Goal: Task Accomplishment & Management: Complete application form

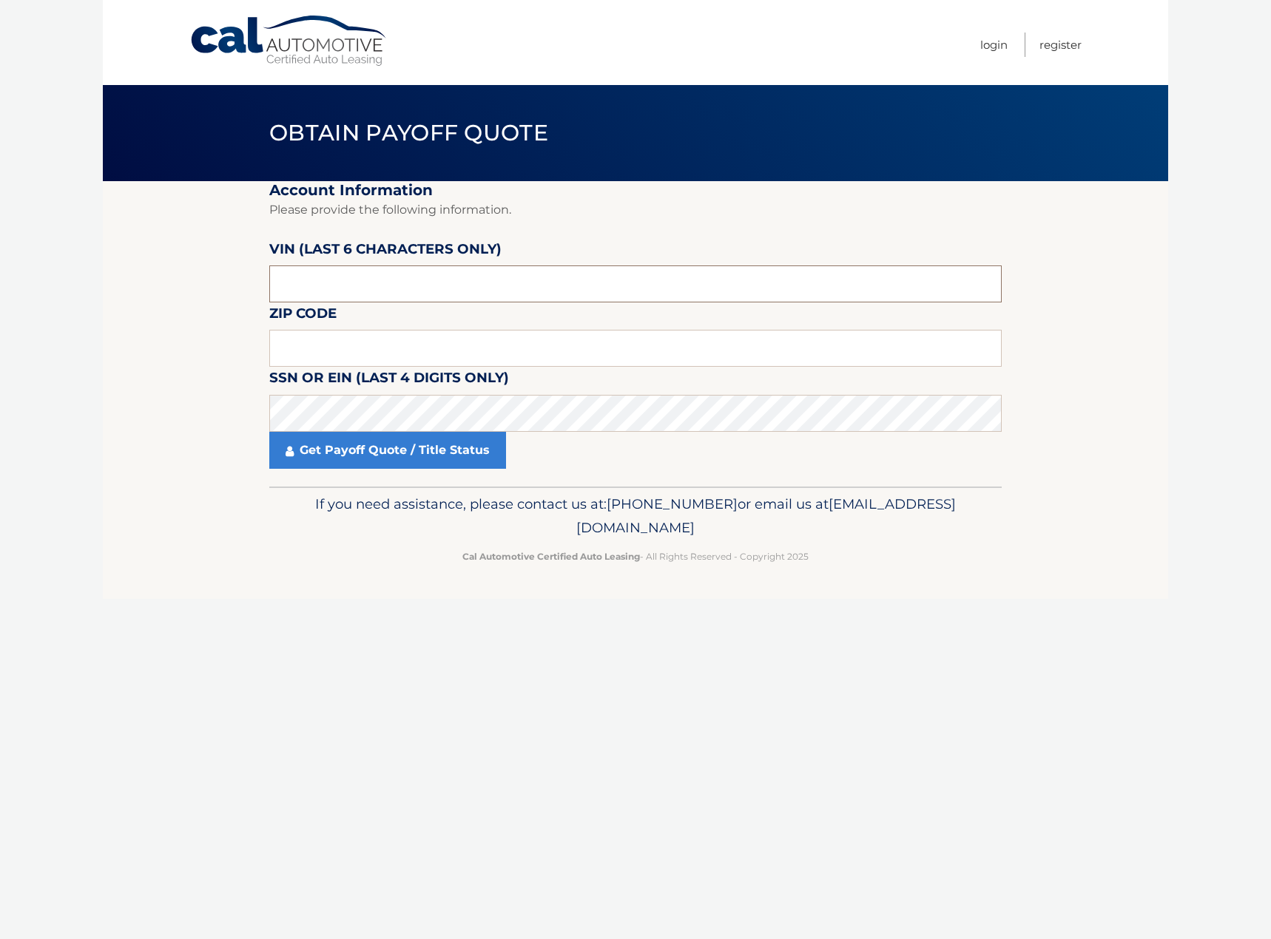
click at [477, 274] on input "text" at bounding box center [635, 284] width 732 height 37
type input "515169"
click at [407, 357] on input "text" at bounding box center [635, 348] width 732 height 37
type input "11704"
click at [374, 443] on link "Get Payoff Quote / Title Status" at bounding box center [387, 450] width 237 height 37
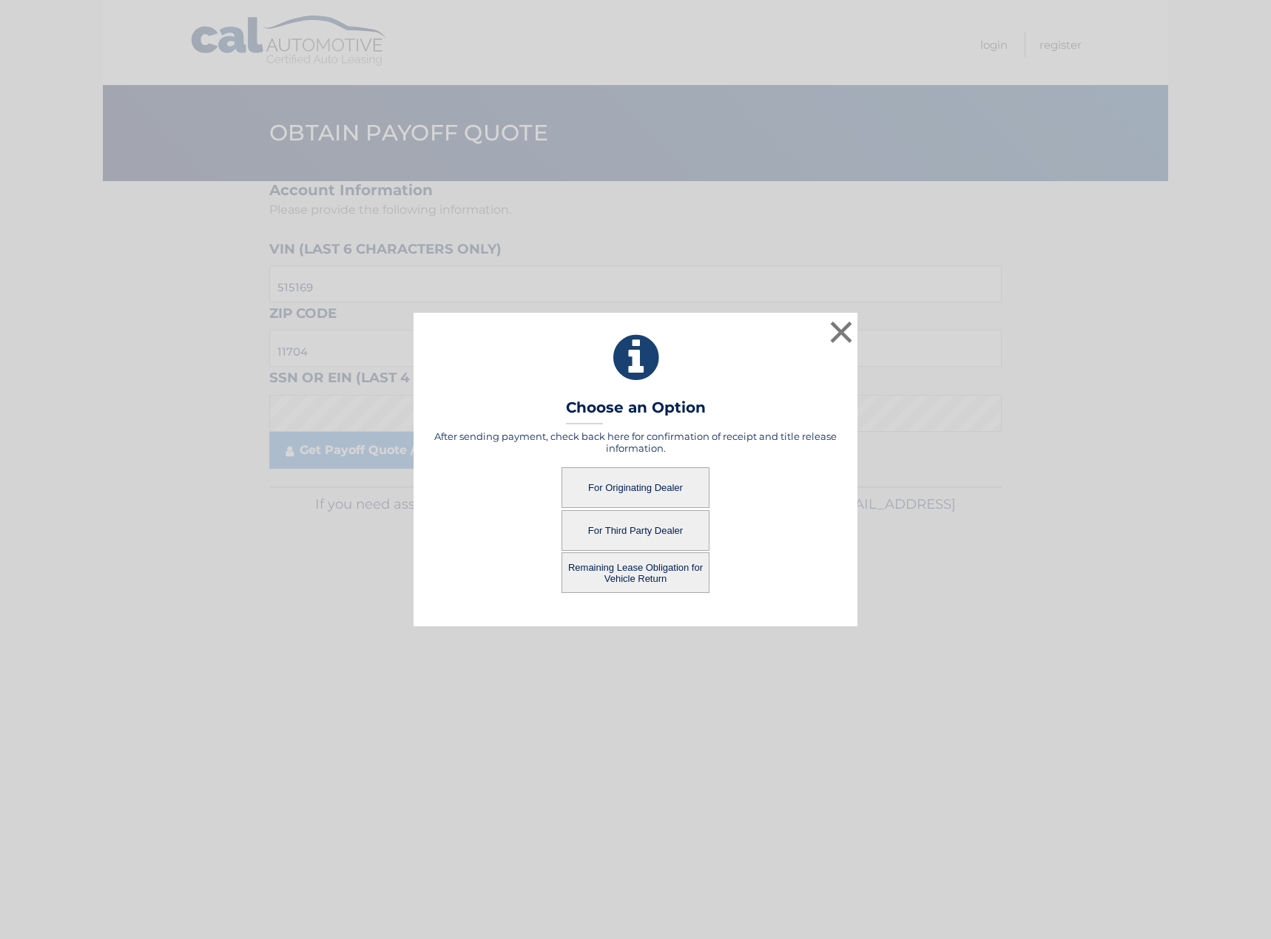
click at [660, 529] on button "For Third Party Dealer" at bounding box center [635, 530] width 148 height 41
click at [609, 529] on button "For Third Party Dealer" at bounding box center [635, 530] width 148 height 41
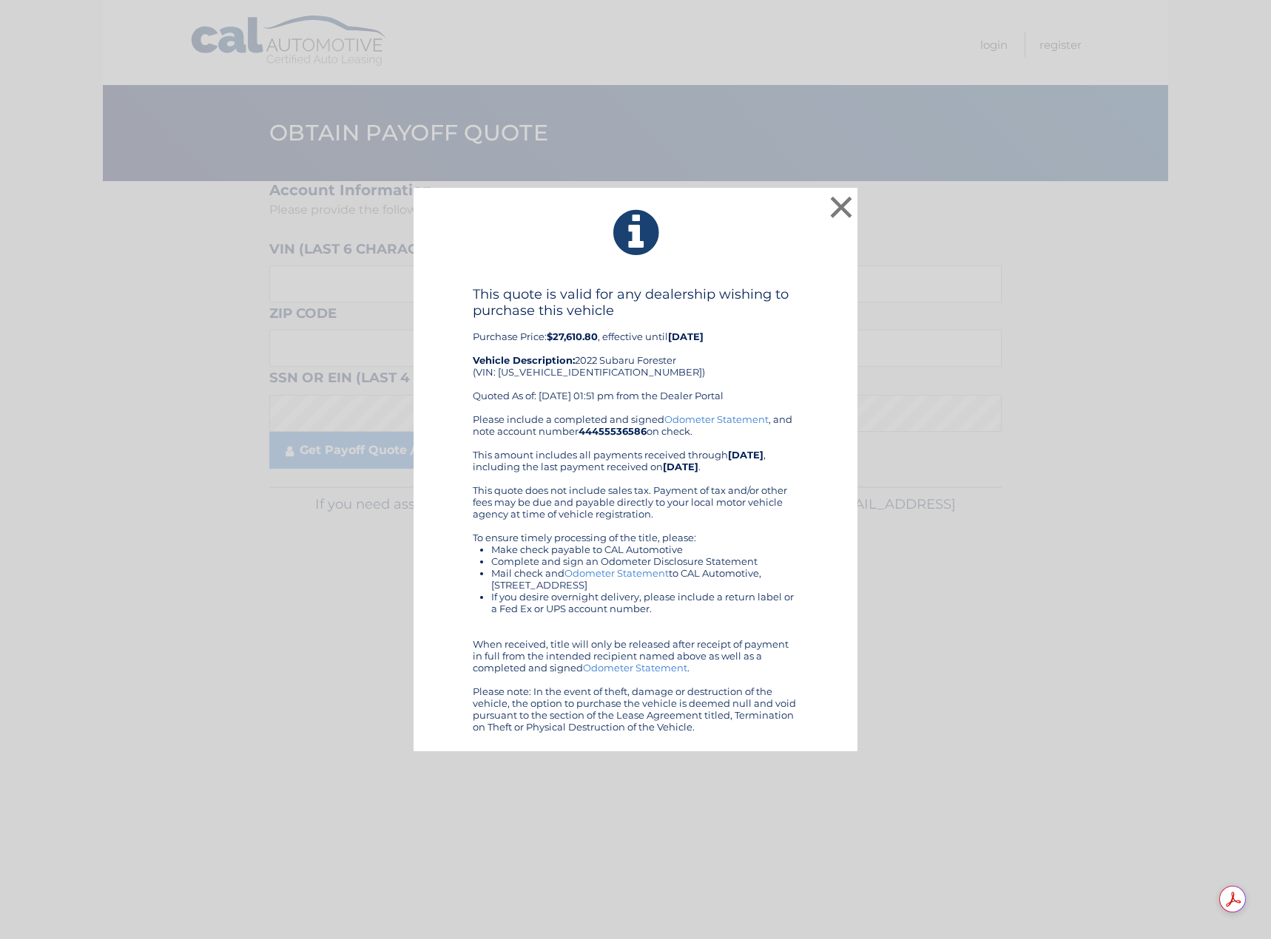
drag, startPoint x: 808, startPoint y: 726, endPoint x: 506, endPoint y: 266, distance: 550.6
click at [506, 266] on div "× This quote is valid for any dealership wishing to purchase this vehicle Purch…" at bounding box center [635, 470] width 444 height 564
click at [838, 207] on button "×" at bounding box center [841, 207] width 30 height 30
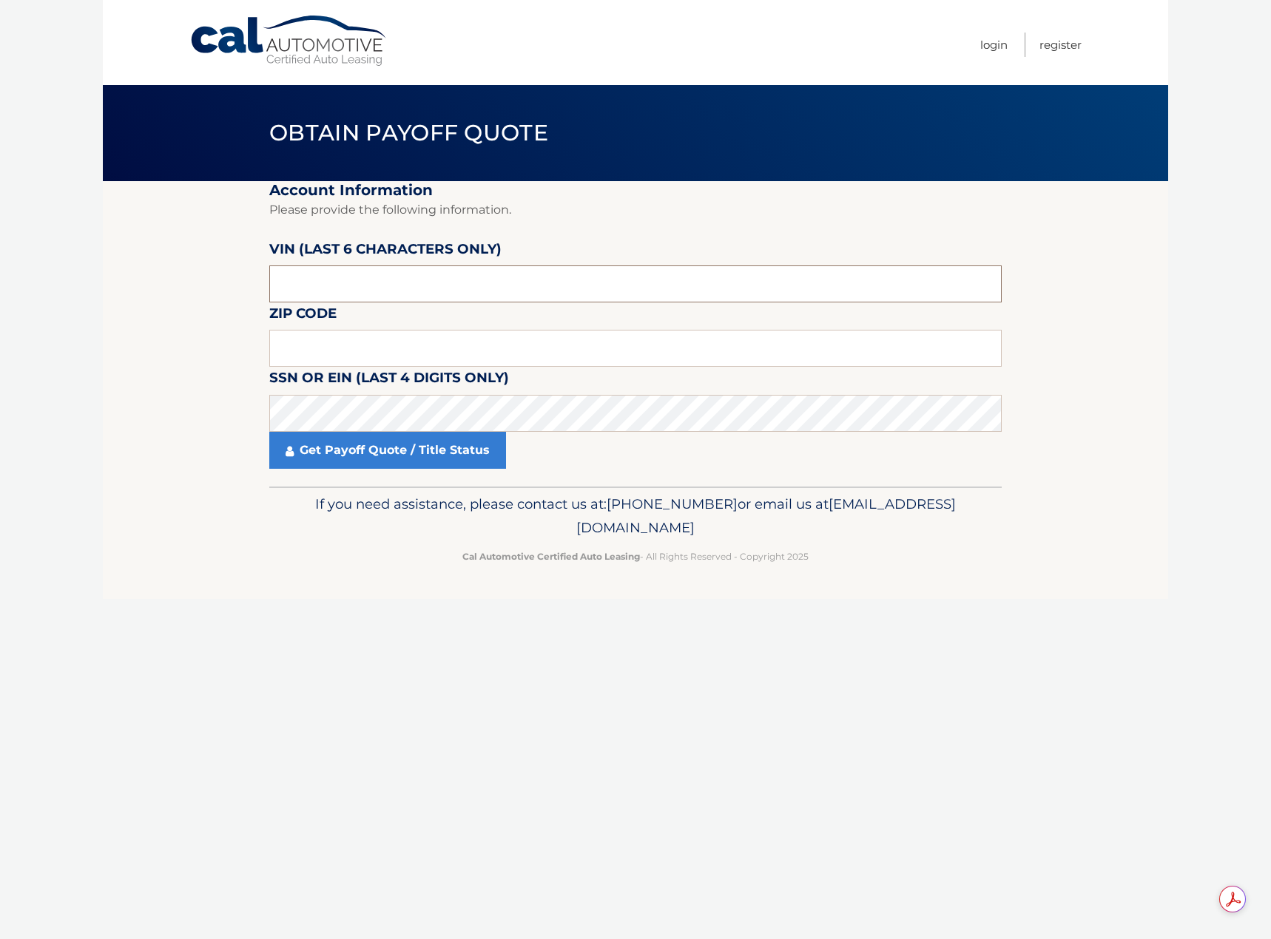
click at [379, 279] on input "text" at bounding box center [635, 284] width 732 height 37
type input "515169"
type input "11704"
click at [372, 466] on link "Get Payoff Quote / Title Status" at bounding box center [387, 450] width 237 height 37
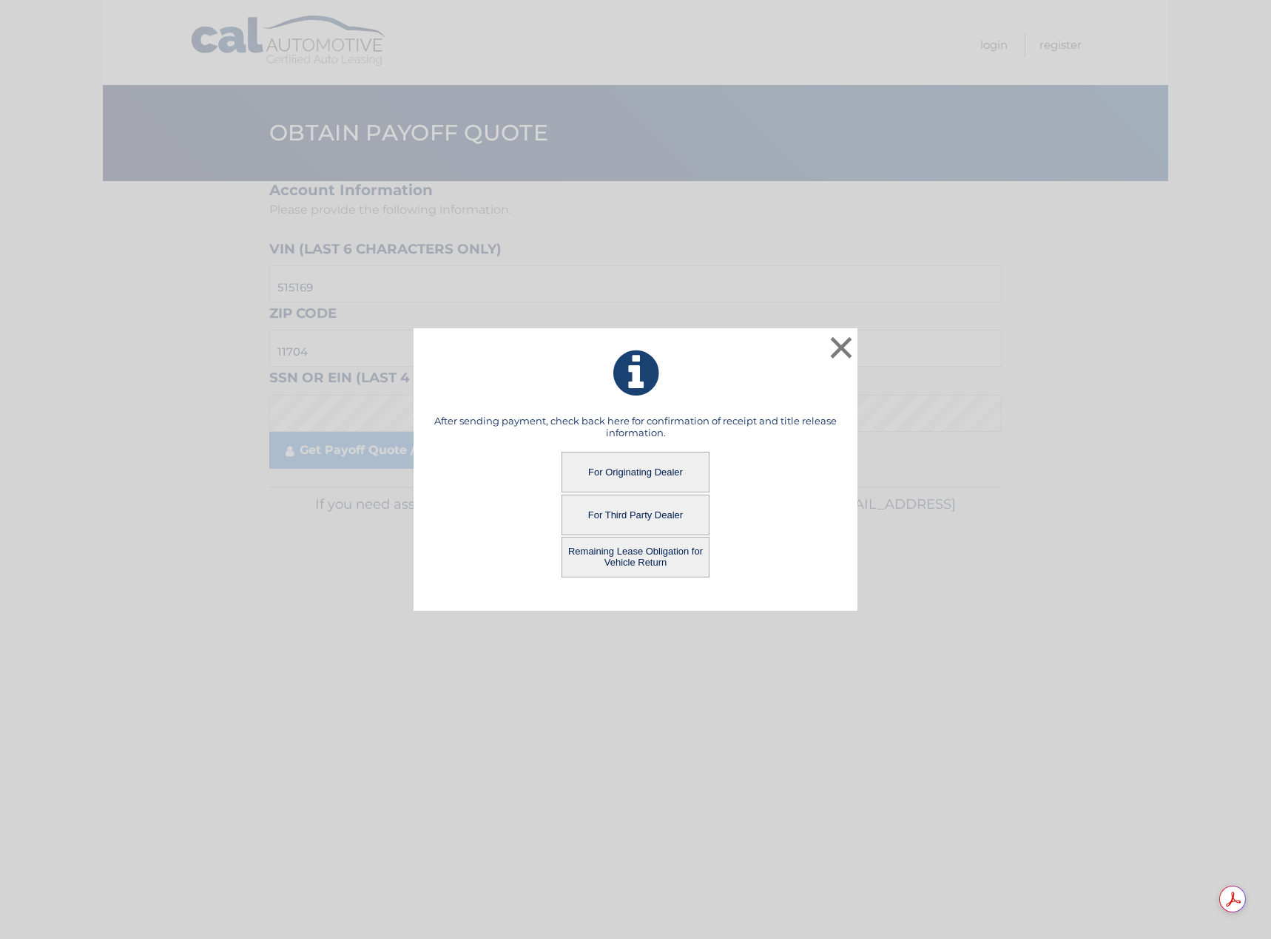
click at [669, 466] on button "For Originating Dealer" at bounding box center [635, 472] width 148 height 41
click at [606, 467] on button "For Originating Dealer" at bounding box center [635, 472] width 148 height 41
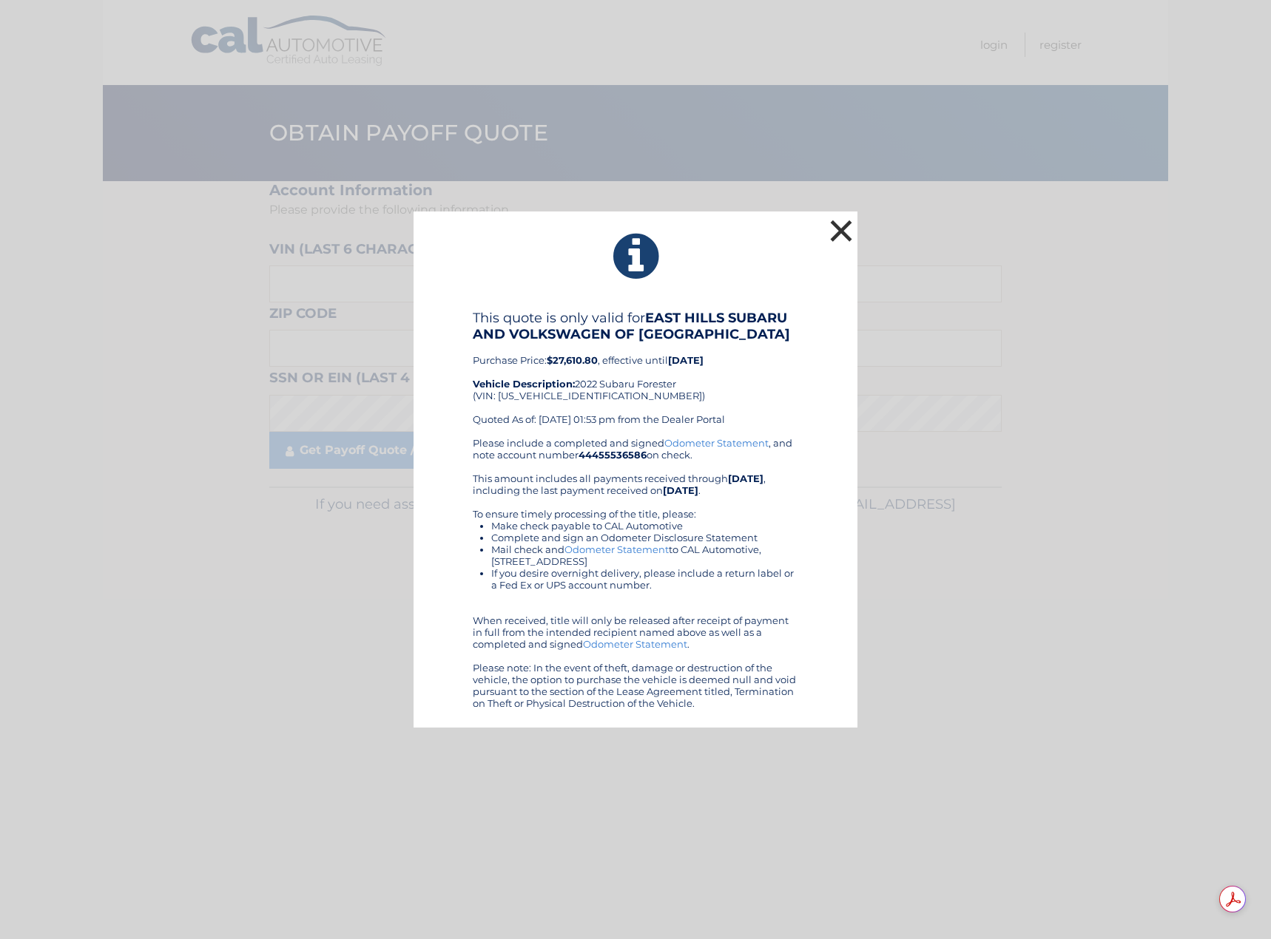
click at [846, 230] on button "×" at bounding box center [841, 231] width 30 height 30
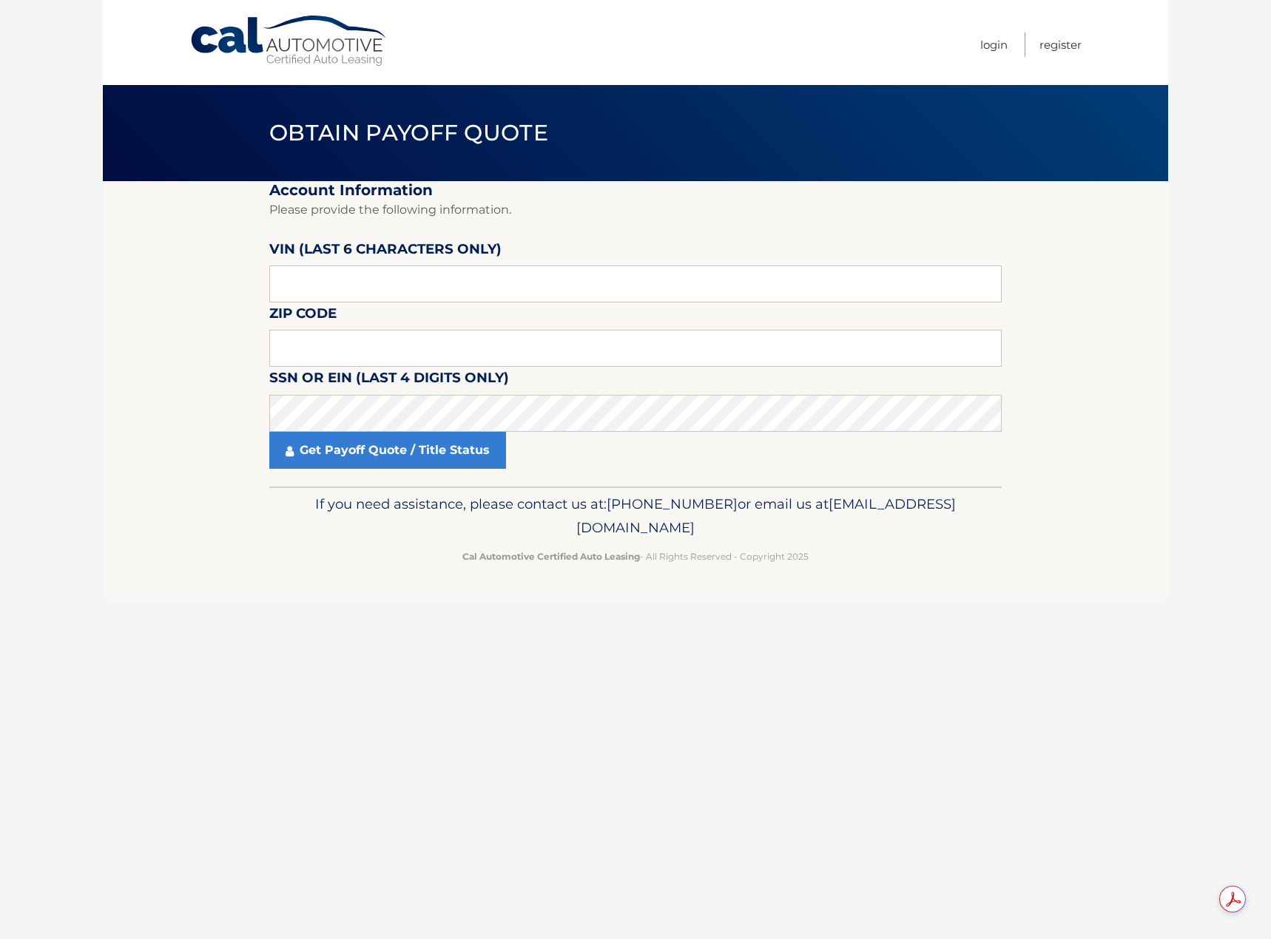
click at [622, 308] on fieldset "Account Information Please provide the following information. VIN (last 6 chara…" at bounding box center [635, 333] width 732 height 305
click at [620, 277] on input "text" at bounding box center [635, 284] width 732 height 37
type input "515169"
click at [531, 376] on fieldset "Account Information Please provide the following information. VIN (last 6 chara…" at bounding box center [635, 333] width 732 height 305
click at [535, 343] on input "text" at bounding box center [635, 348] width 732 height 37
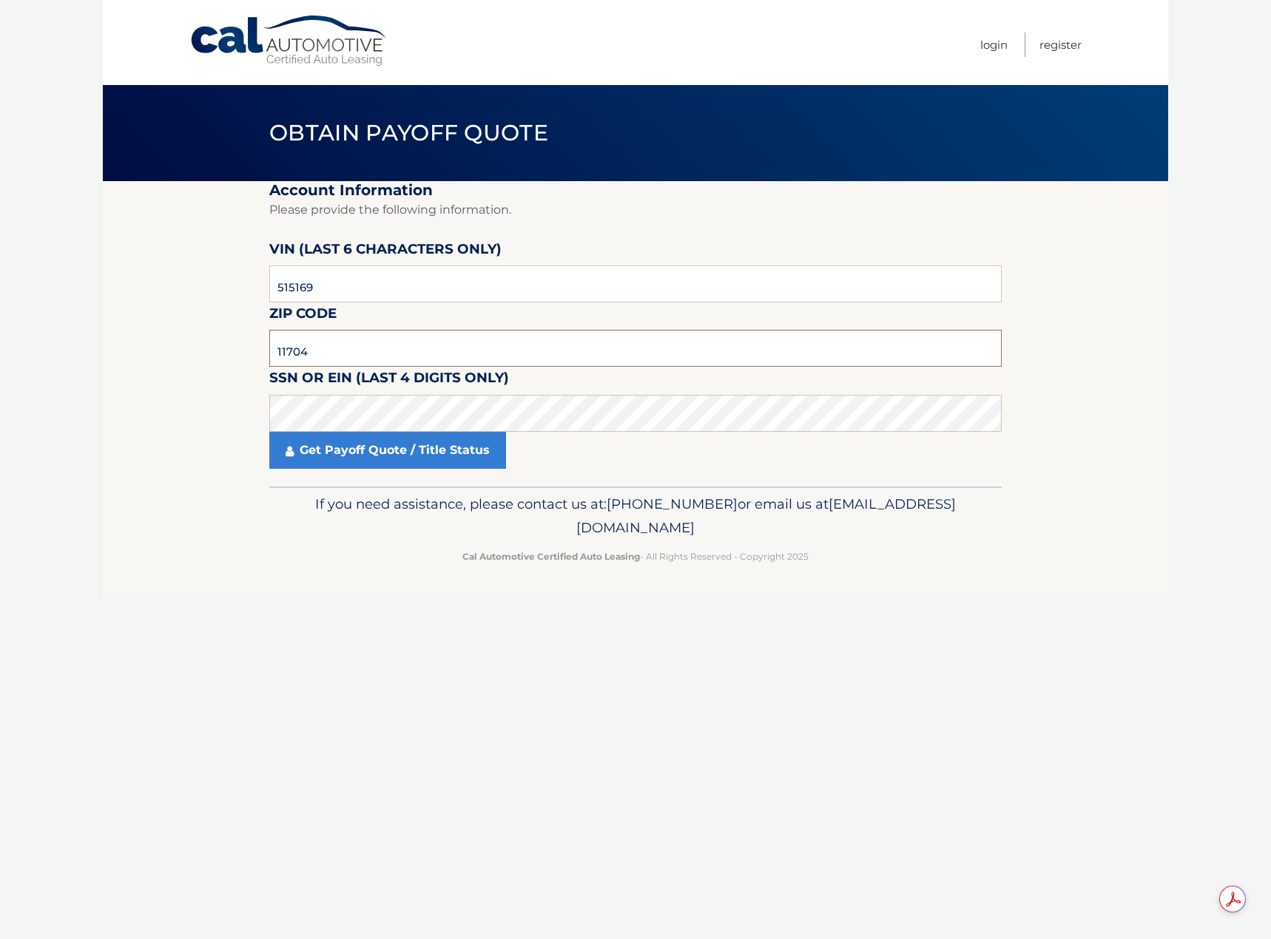
type input "11704"
click button "For Originating Dealer" at bounding box center [0, 0] width 0 height 0
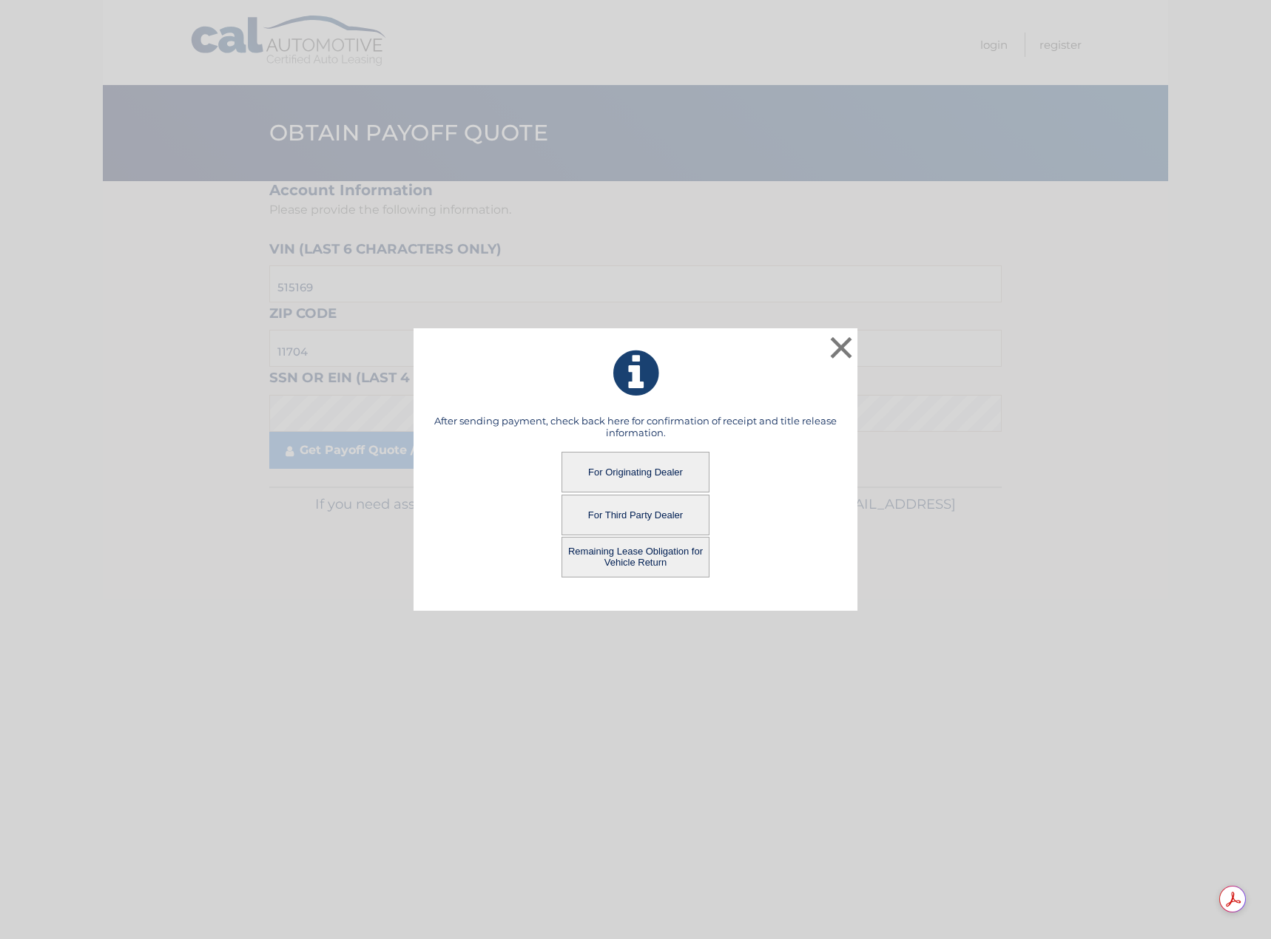
click at [632, 474] on button "For Originating Dealer" at bounding box center [635, 472] width 148 height 41
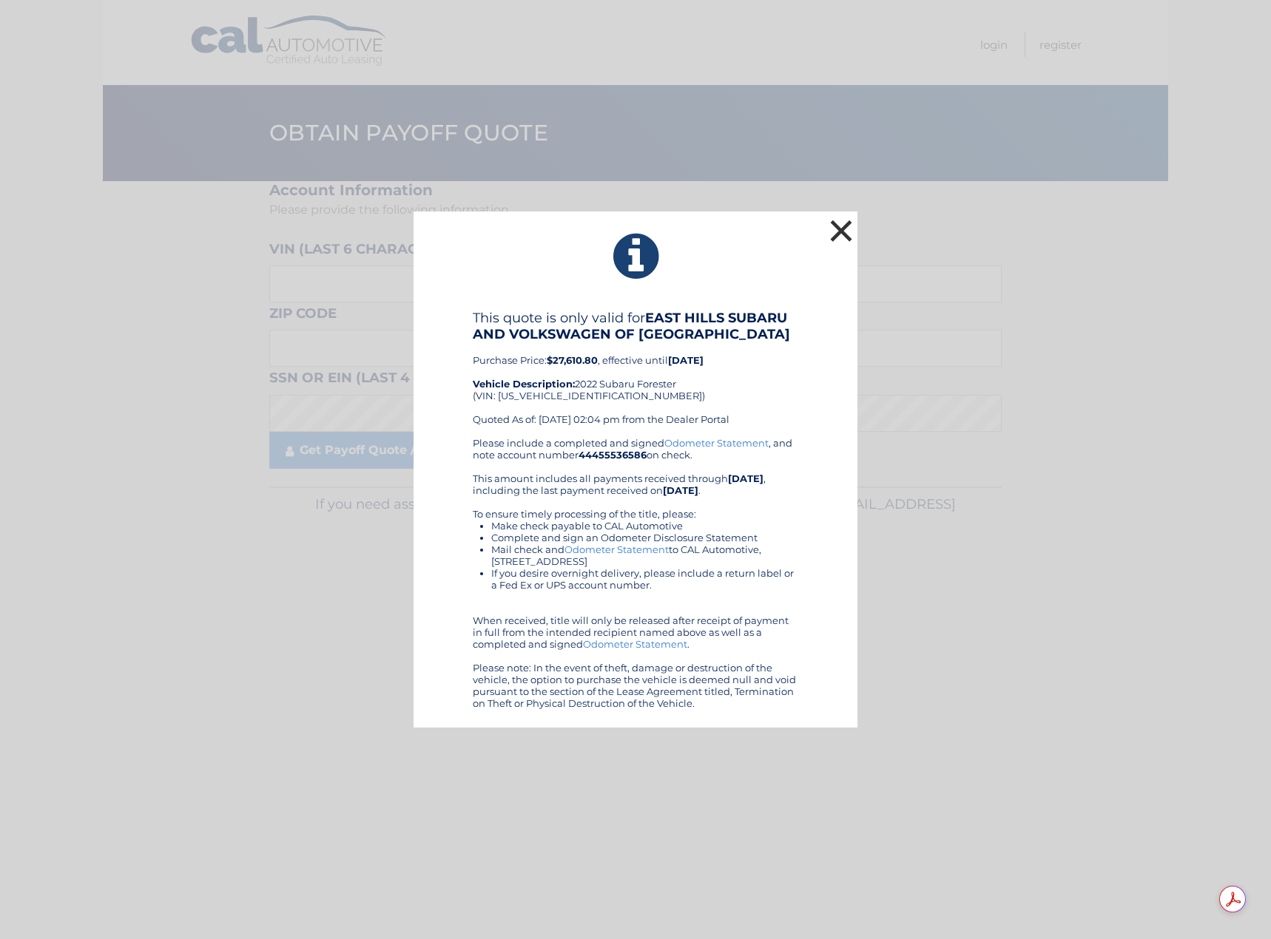
click at [843, 226] on button "×" at bounding box center [841, 231] width 30 height 30
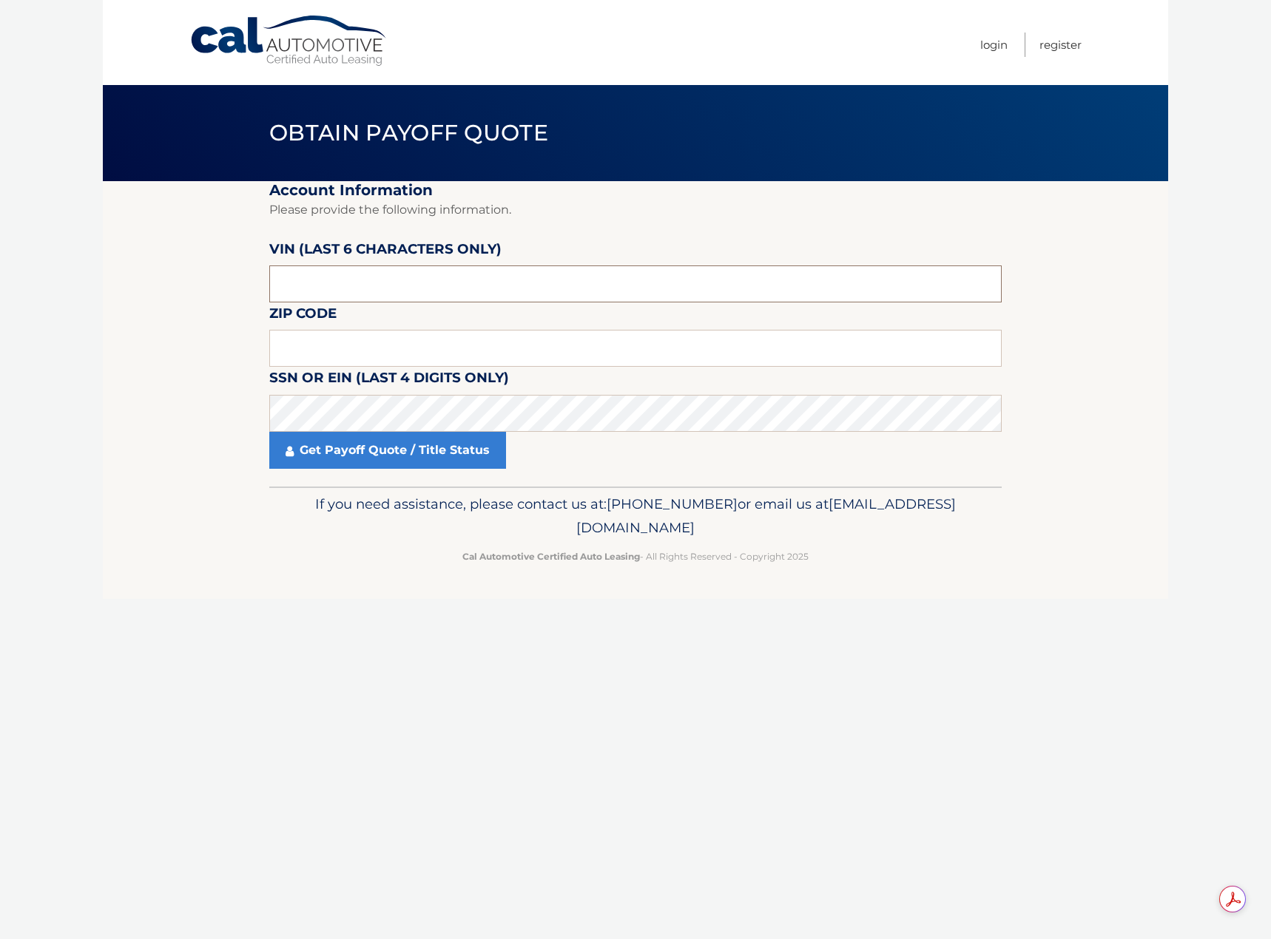
click at [483, 288] on input "text" at bounding box center [635, 284] width 732 height 37
type input "515169"
click at [429, 344] on input "text" at bounding box center [635, 348] width 732 height 37
type input "11704"
click button "For Originating Dealer" at bounding box center [0, 0] width 0 height 0
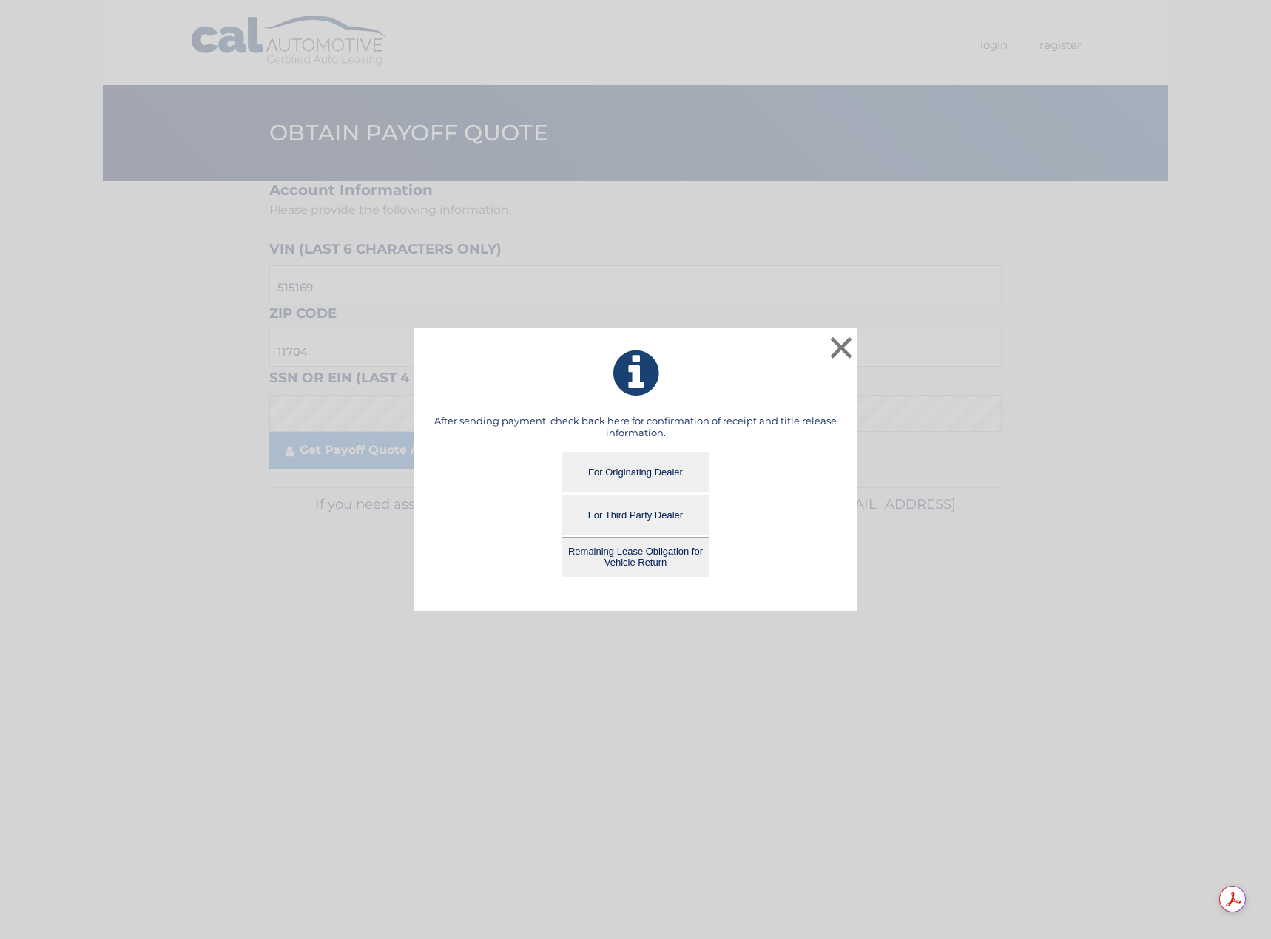
click at [640, 565] on button "Remaining Lease Obligation for Vehicle Return" at bounding box center [635, 557] width 148 height 41
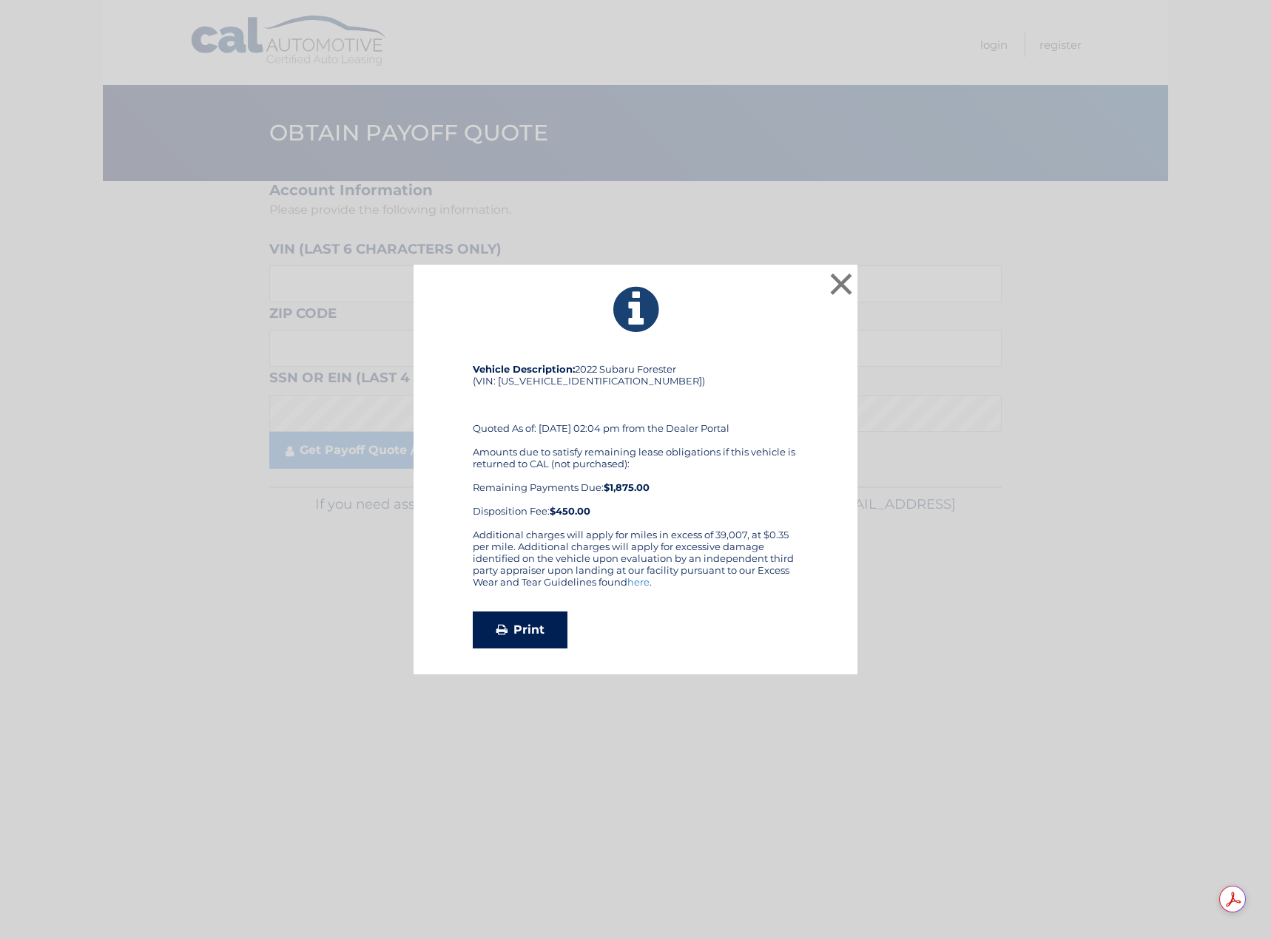
click at [513, 632] on link "Print" at bounding box center [520, 630] width 95 height 37
click at [835, 286] on button "×" at bounding box center [841, 284] width 30 height 30
